Goal: Find specific page/section: Find specific page/section

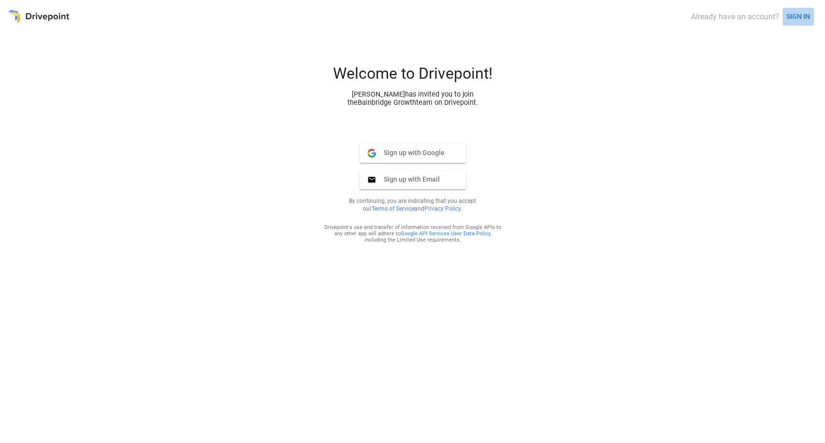
click at [802, 16] on button "SIGN IN" at bounding box center [797, 17] width 31 height 18
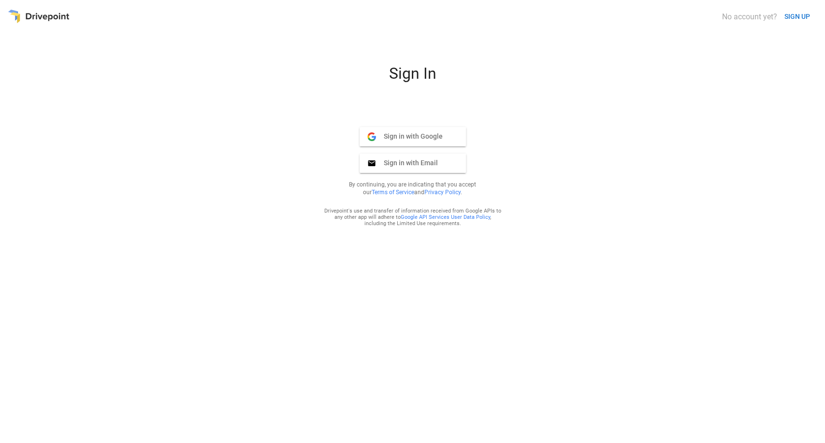
click at [439, 140] on span "Sign in with Google" at bounding box center [409, 136] width 67 height 9
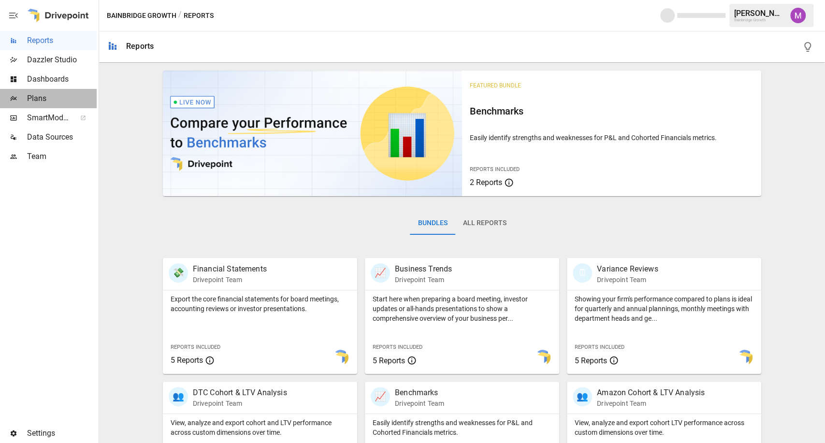
click at [63, 102] on span "Plans" at bounding box center [62, 99] width 70 height 12
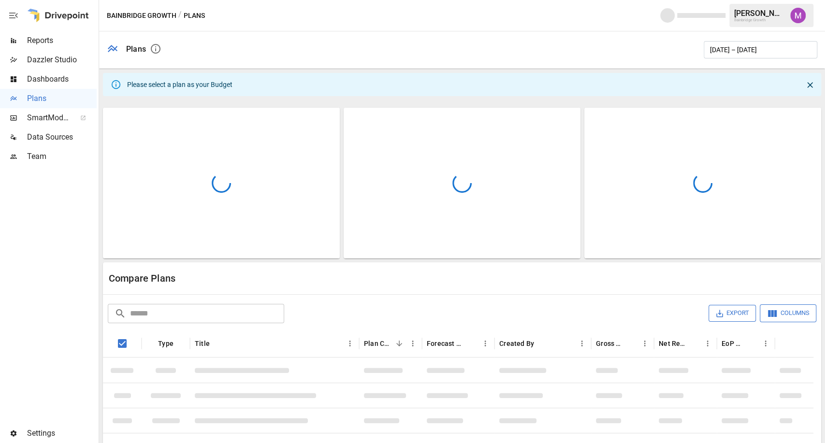
click at [798, 20] on img "Umer Muhammed" at bounding box center [797, 15] width 15 height 15
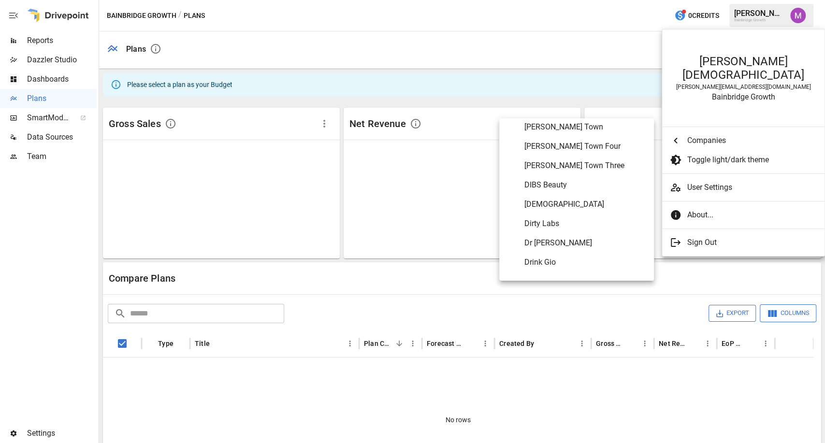
scroll to position [1381, 0]
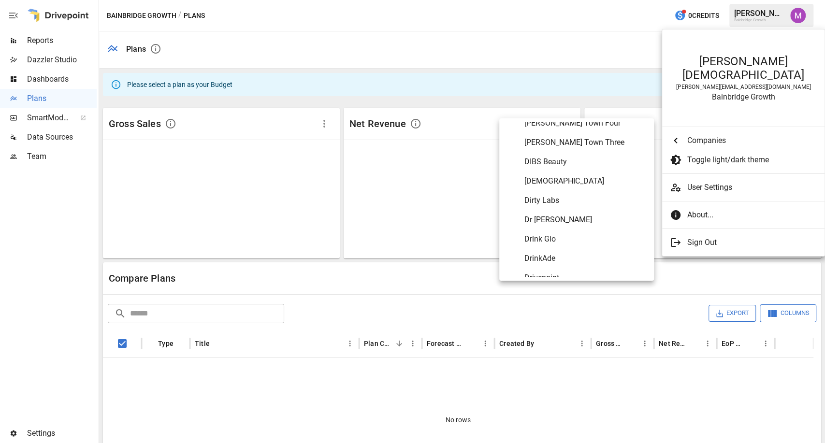
click at [533, 157] on span "DIBS Beauty" at bounding box center [585, 162] width 122 height 12
